Goal: Transaction & Acquisition: Purchase product/service

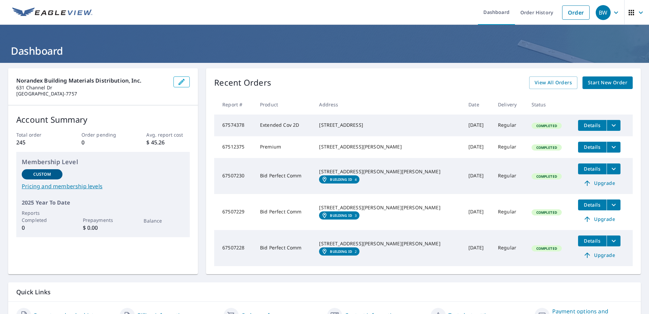
click at [592, 86] on span "Start New Order" at bounding box center [607, 82] width 39 height 8
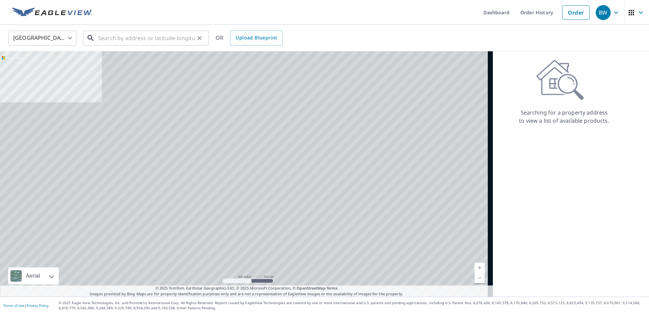
click at [147, 35] on input "text" at bounding box center [146, 38] width 97 height 19
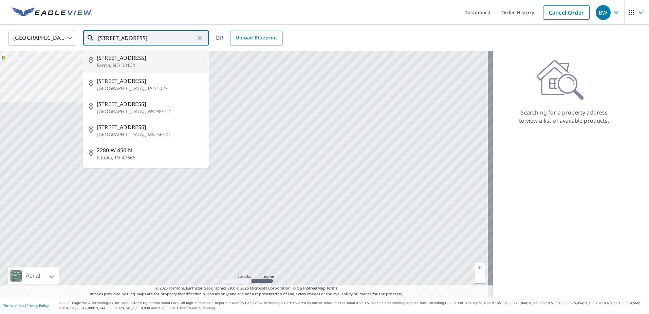
click at [126, 60] on span "[STREET_ADDRESS]" at bounding box center [150, 58] width 107 height 8
type input "[STREET_ADDRESS]"
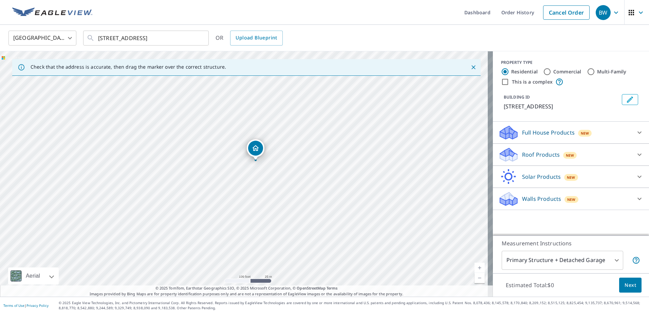
click at [544, 71] on input "Commercial" at bounding box center [547, 72] width 8 height 8
radio input "true"
type input "4"
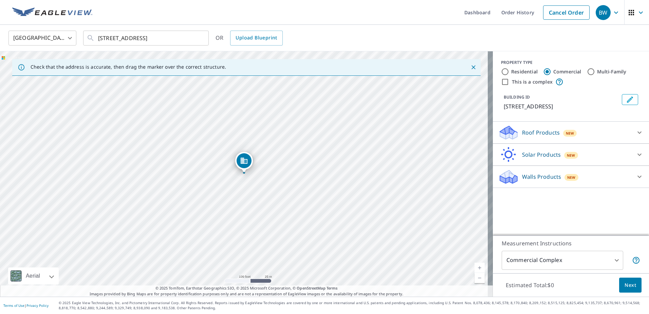
click at [636, 131] on icon at bounding box center [639, 132] width 8 height 8
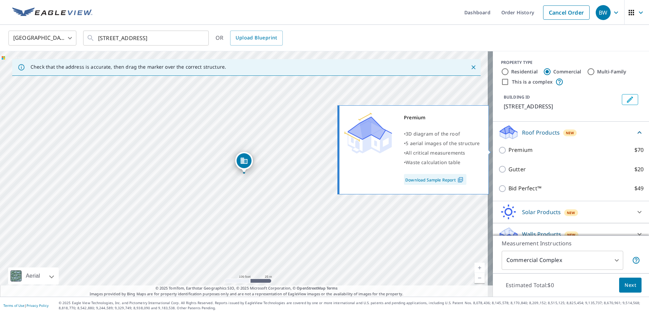
click at [498, 151] on input "Premium $70" at bounding box center [503, 150] width 10 height 8
checkbox input "true"
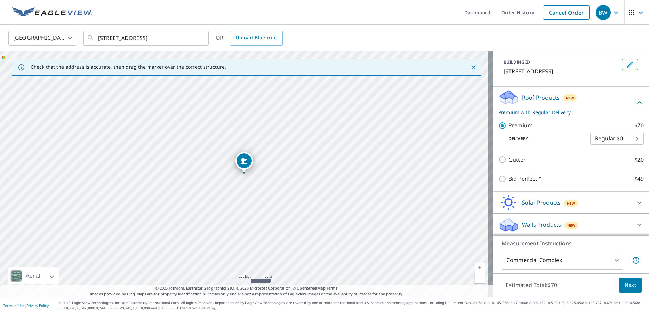
scroll to position [35, 0]
click at [614, 261] on body "BW BW Dashboard Order History Cancel Order BW [GEOGRAPHIC_DATA] [GEOGRAPHIC_DAT…" at bounding box center [324, 157] width 649 height 314
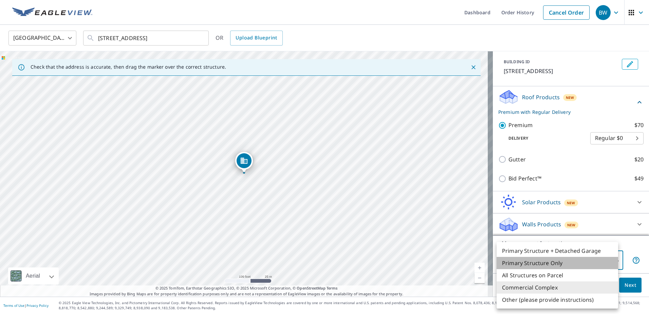
click at [526, 265] on li "Primary Structure Only" at bounding box center [558, 263] width 122 height 12
type input "2"
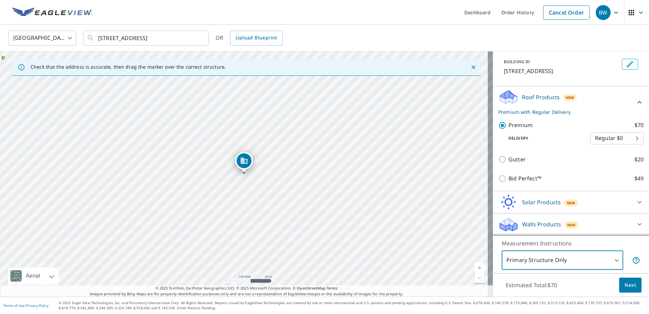
click at [625, 282] on span "Next" at bounding box center [631, 285] width 12 height 8
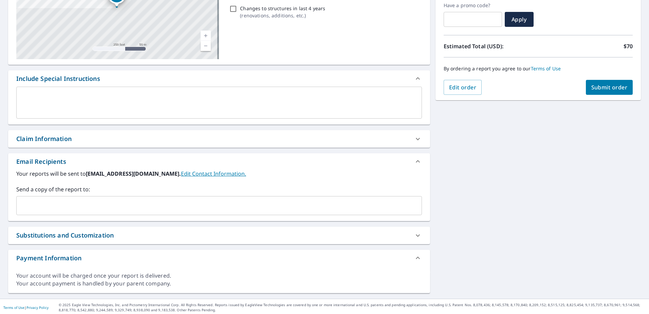
scroll to position [118, 0]
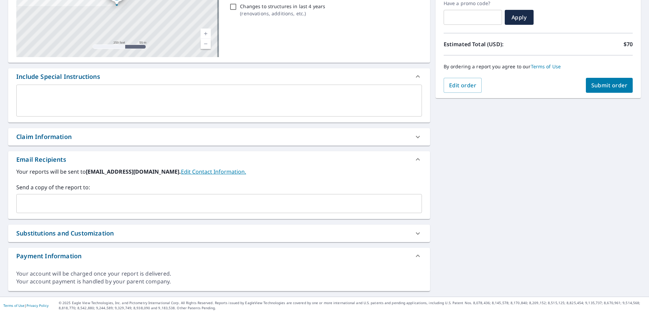
click at [45, 204] on input "text" at bounding box center [213, 203] width 389 height 13
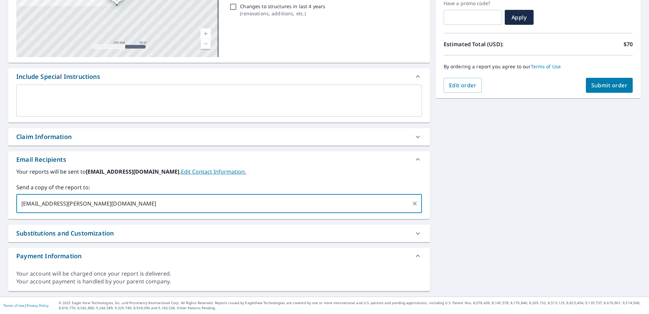
type input "[EMAIL_ADDRESS][PERSON_NAME][DOMAIN_NAME]"
checkbox input "true"
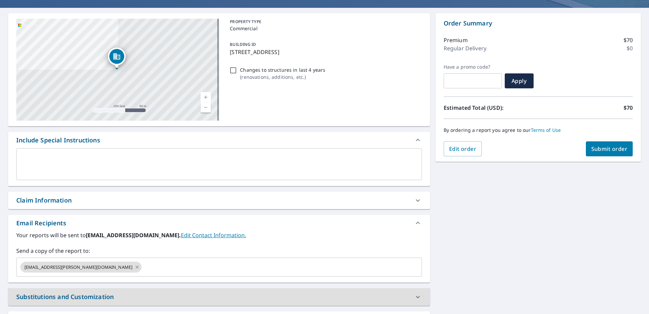
scroll to position [0, 0]
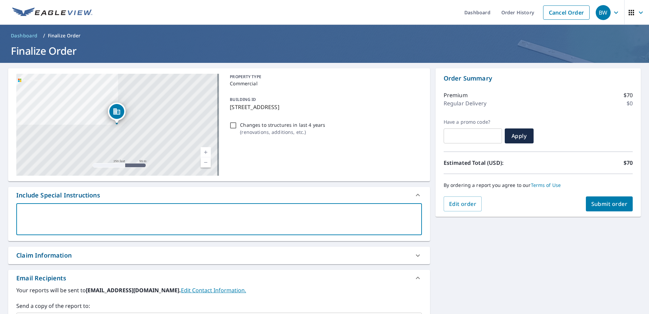
click at [75, 209] on textarea at bounding box center [219, 218] width 396 height 19
type textarea "5"
type textarea "x"
checkbox input "true"
type textarea "5-"
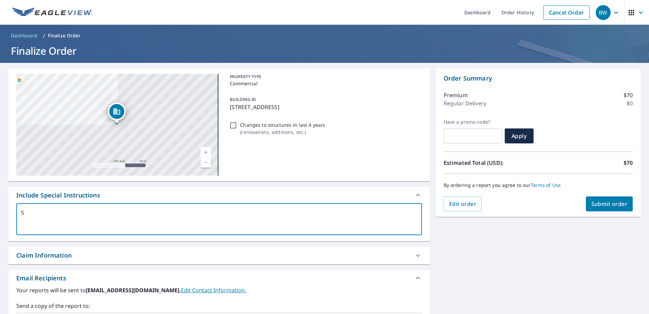
type textarea "x"
checkbox input "true"
type textarea "5-S"
type textarea "x"
checkbox input "true"
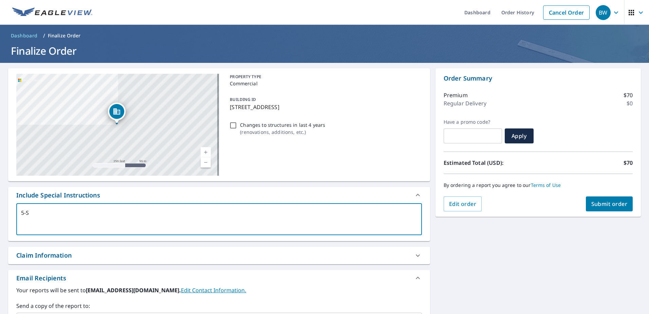
type textarea "5-St"
type textarea "x"
checkbox input "true"
type textarea "5-Sta"
type textarea "x"
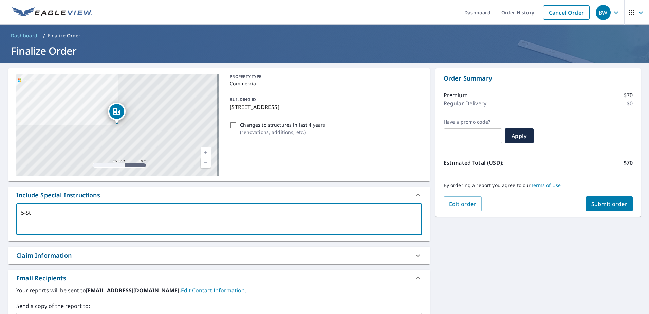
checkbox input "true"
type textarea "5-Star"
type textarea "x"
checkbox input "true"
type textarea "5-Star"
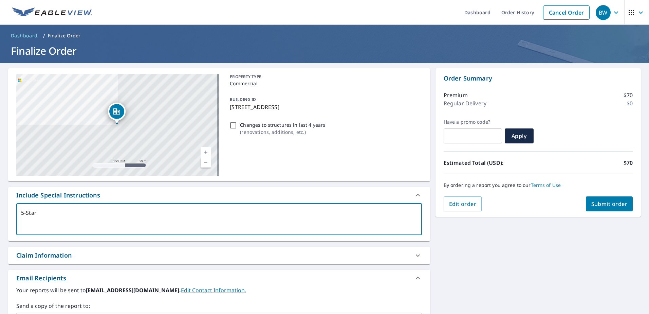
click at [617, 204] on span "Submit order" at bounding box center [609, 203] width 36 height 7
type textarea "x"
checkbox input "true"
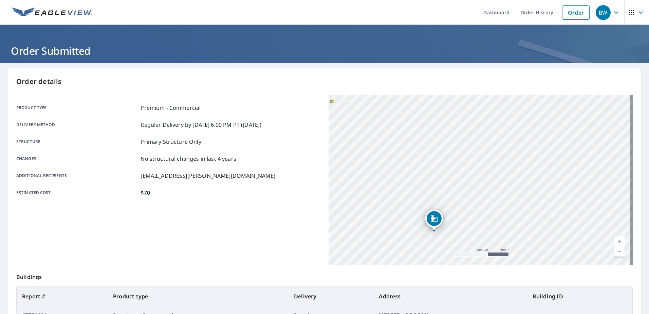
click at [612, 10] on icon "button" at bounding box center [616, 12] width 8 height 8
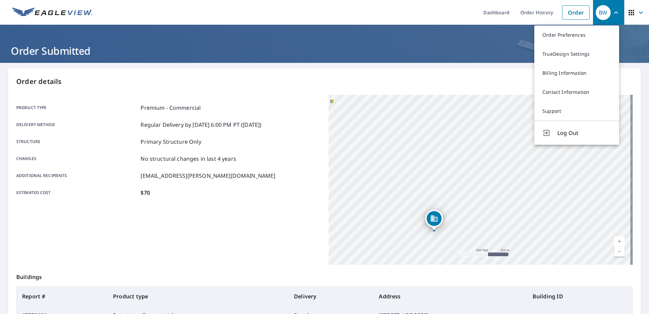
click at [449, 13] on ul "Dashboard Order History Order" at bounding box center [344, 12] width 497 height 25
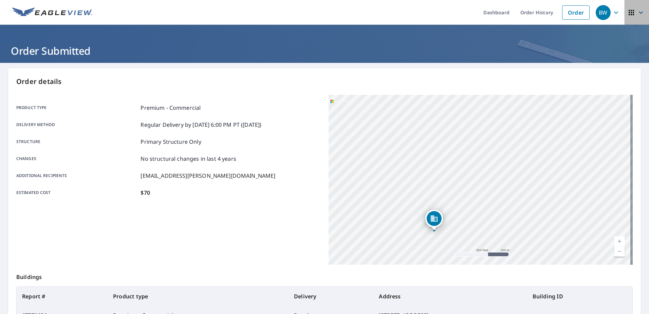
click at [638, 12] on icon "button" at bounding box center [641, 12] width 8 height 8
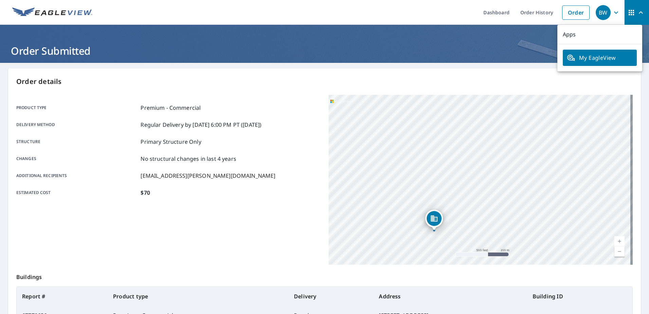
click at [638, 12] on icon "button" at bounding box center [641, 12] width 8 height 8
